Goal: Find specific page/section: Find specific page/section

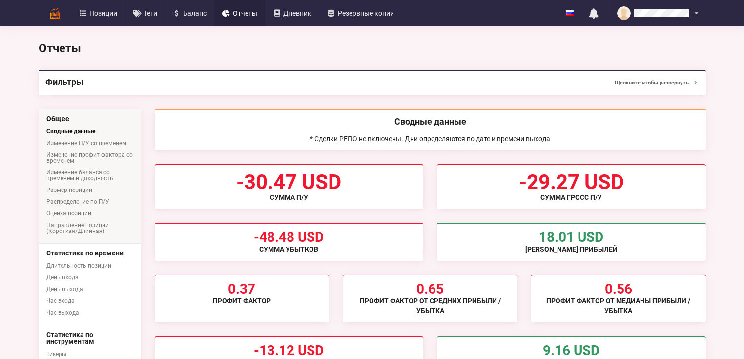
drag, startPoint x: 106, startPoint y: 11, endPoint x: 297, endPoint y: 65, distance: 198.7
click at [106, 11] on span "Позиции" at bounding box center [103, 13] width 28 height 7
